Goal: Transaction & Acquisition: Download file/media

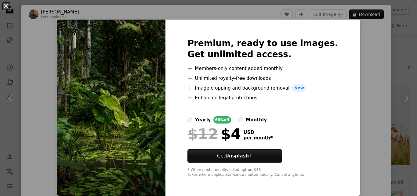
click at [135, 90] on img at bounding box center [111, 108] width 109 height 176
click at [5, 7] on button "An X shape" at bounding box center [5, 5] width 7 height 7
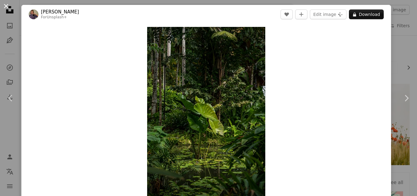
click at [4, 5] on button "An X shape" at bounding box center [5, 5] width 7 height 7
